Goal: Book appointment/travel/reservation

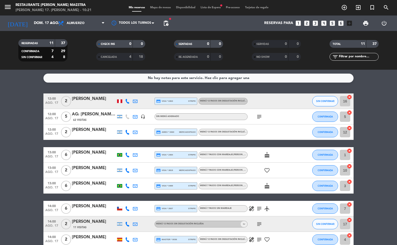
click at [43, 16] on div "[DATE] dom. 17 ago. arrow_drop_down" at bounding box center [30, 24] width 52 height 16
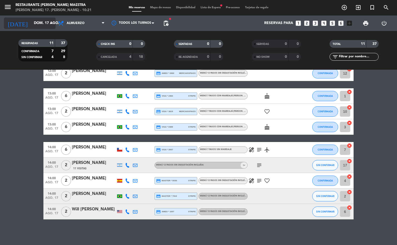
click at [46, 18] on div "[DATE] dom. 17 ago. arrow_drop_down" at bounding box center [30, 23] width 52 height 11
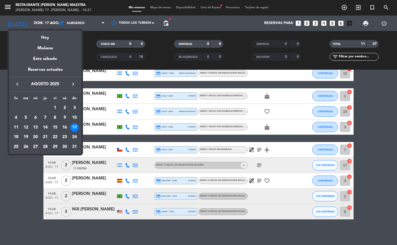
click at [47, 145] on div "28" at bounding box center [45, 147] width 9 height 9
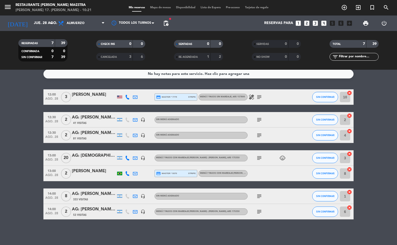
scroll to position [0, 0]
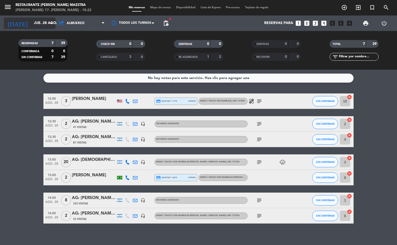
click at [43, 26] on input "jue. 28 ago." at bounding box center [55, 23] width 49 height 9
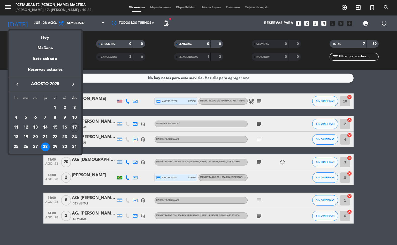
click at [55, 144] on div "29" at bounding box center [55, 147] width 9 height 9
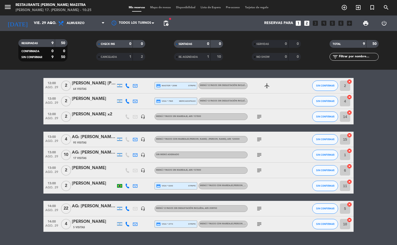
scroll to position [28, 0]
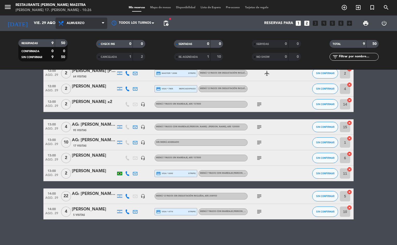
click at [71, 26] on span "Almuerzo" at bounding box center [82, 23] width 52 height 11
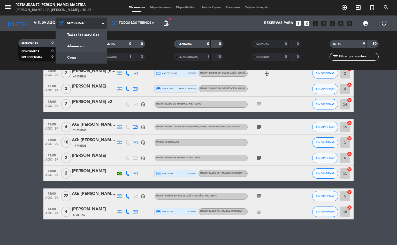
click at [87, 57] on div "menu Restaurante [PERSON_NAME] Maestra [PERSON_NAME] 17. [PERSON_NAME] - 10:26 …" at bounding box center [198, 35] width 397 height 70
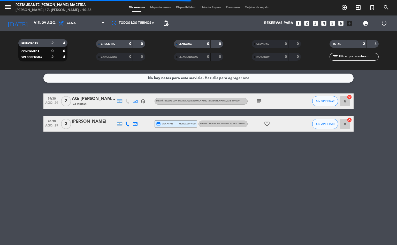
scroll to position [0, 0]
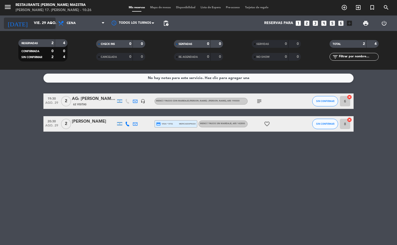
click at [31, 19] on input "vie. 29 ago." at bounding box center [55, 23] width 49 height 9
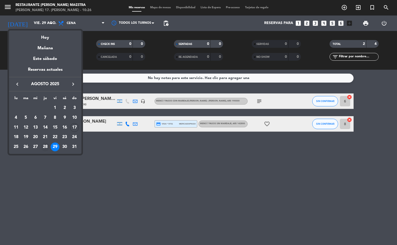
click at [44, 144] on div "28" at bounding box center [45, 147] width 9 height 9
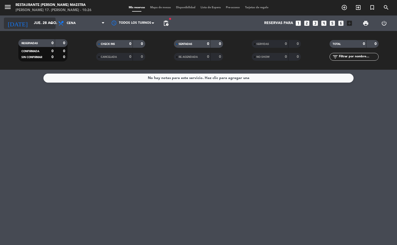
click at [42, 20] on input "jue. 28 ago." at bounding box center [55, 23] width 49 height 9
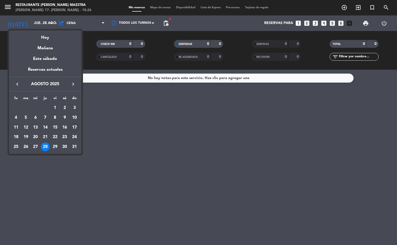
click at [32, 147] on div "27" at bounding box center [35, 147] width 9 height 9
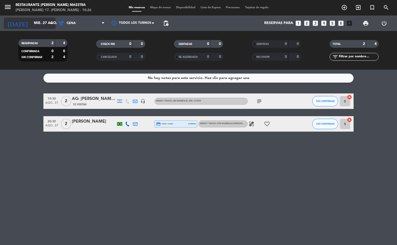
click at [48, 22] on input "mié. 27 ago." at bounding box center [55, 23] width 49 height 9
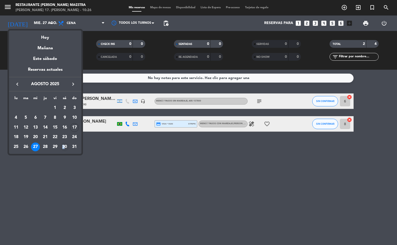
click at [64, 148] on div "30" at bounding box center [64, 147] width 9 height 9
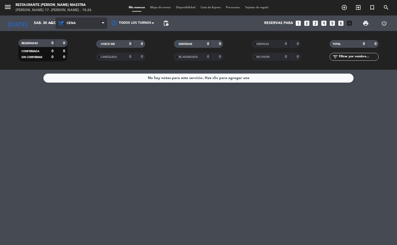
click at [63, 21] on icon at bounding box center [61, 23] width 7 height 6
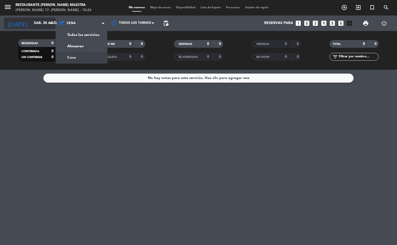
click at [52, 25] on icon "arrow_drop_down" at bounding box center [51, 23] width 6 height 6
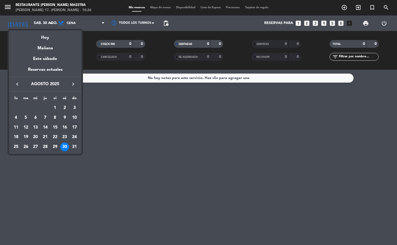
click at [55, 146] on div "29" at bounding box center [55, 147] width 9 height 9
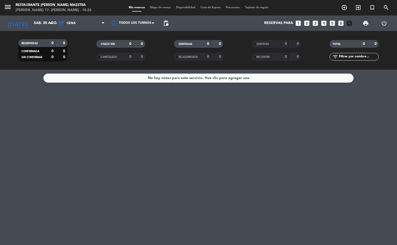
type input "vie. 29 ago."
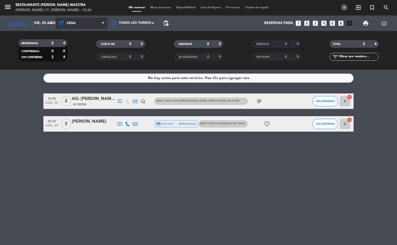
click at [85, 21] on span "Cena" at bounding box center [82, 23] width 52 height 11
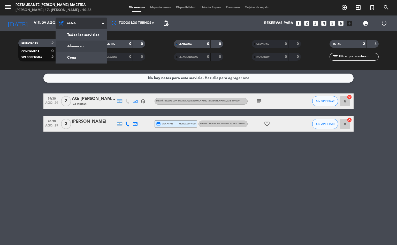
click at [86, 43] on div "menu Restaurante [PERSON_NAME] Maestra [PERSON_NAME] 17. [PERSON_NAME] - 10:26 …" at bounding box center [198, 35] width 397 height 70
